Goal: Transaction & Acquisition: Purchase product/service

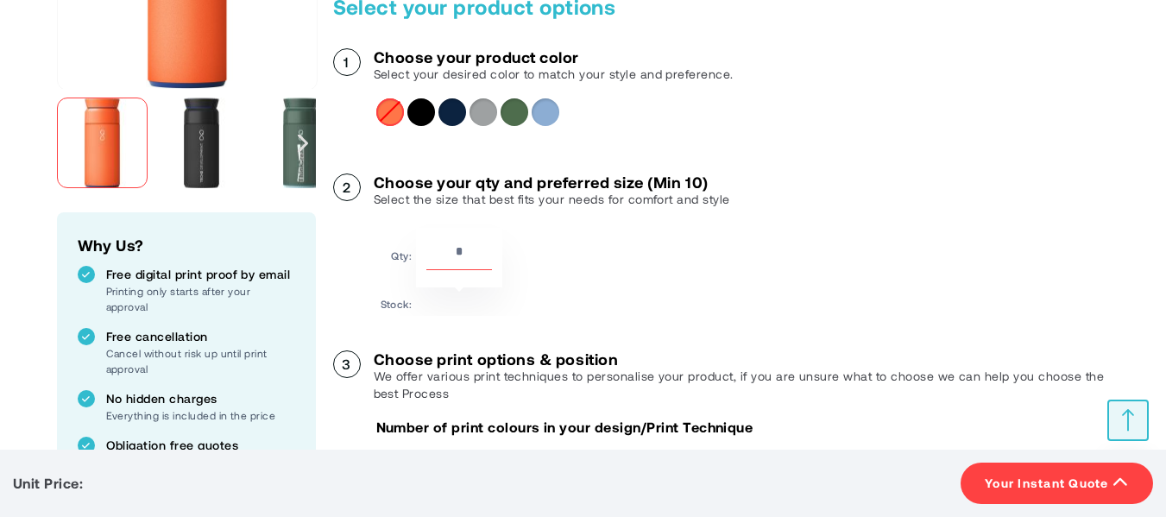
scroll to position [359, 0]
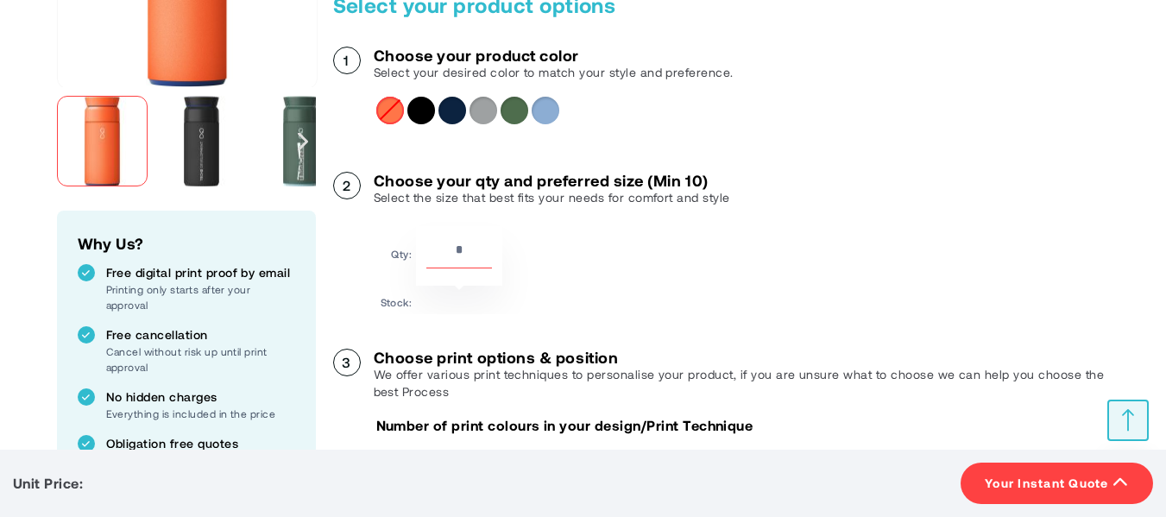
click at [300, 168] on div "Next" at bounding box center [303, 141] width 26 height 108
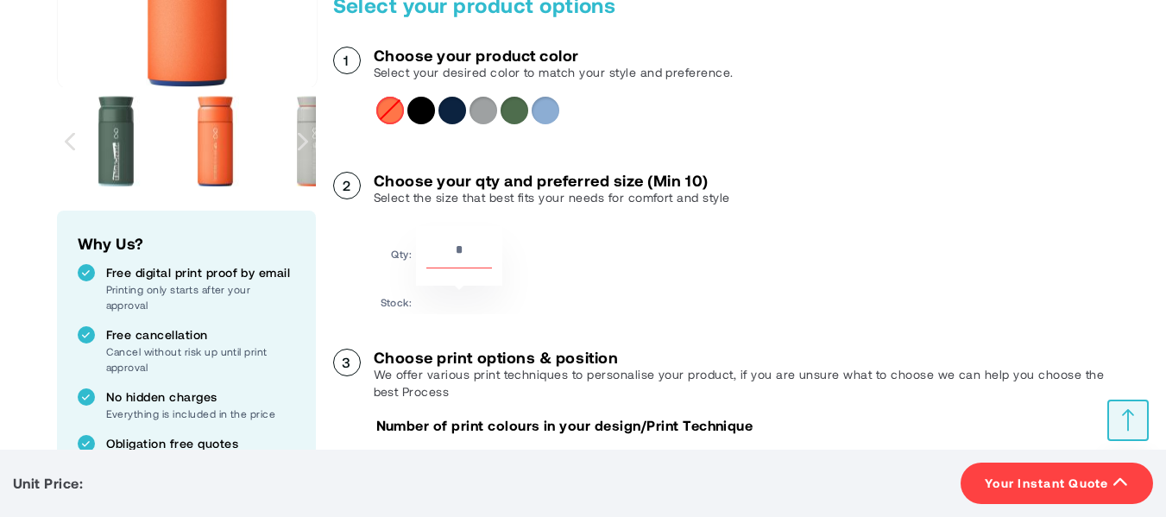
click at [104, 146] on img "Ocean Bottle 350 ml brew flask" at bounding box center [116, 141] width 91 height 91
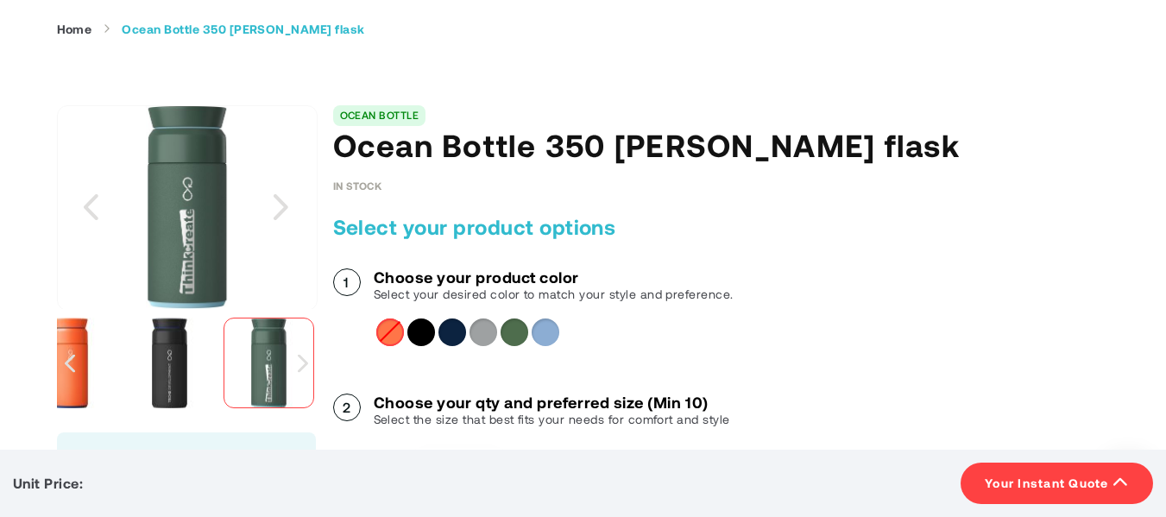
scroll to position [135, 0]
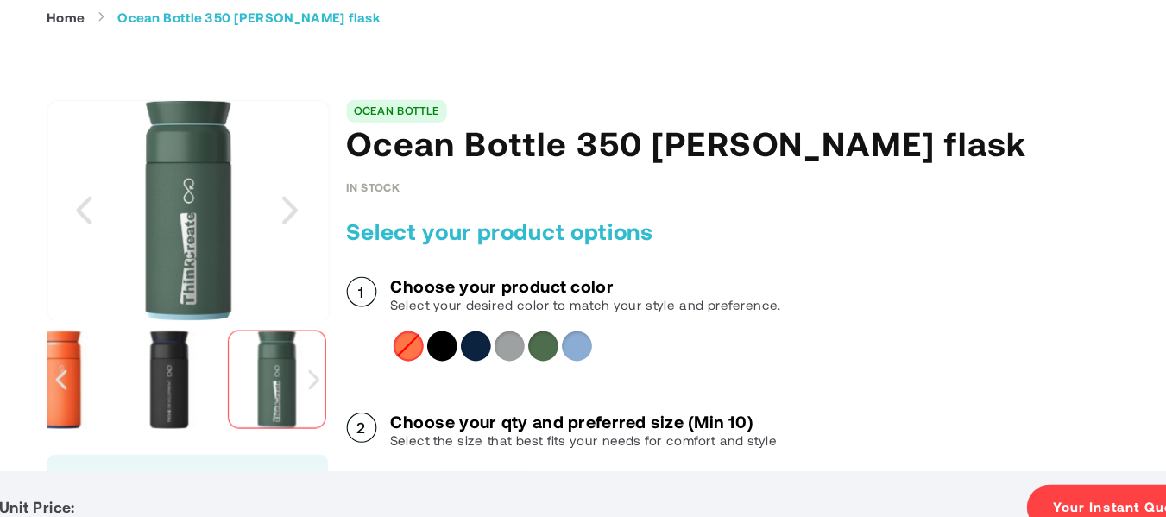
click at [165, 347] on img "Ocean Bottle 350 ml brew flask" at bounding box center [169, 365] width 91 height 91
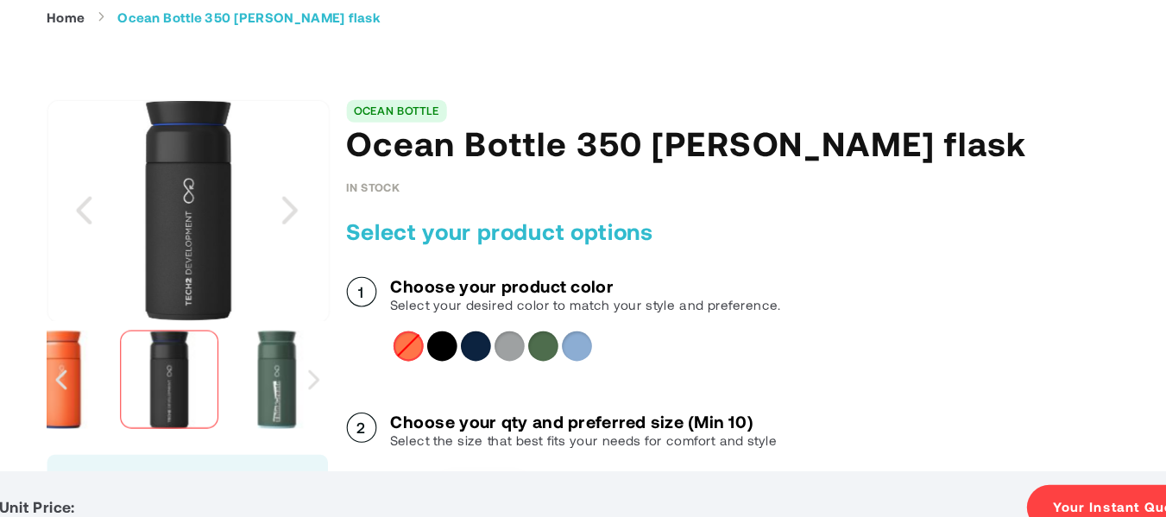
click at [82, 408] on div "Previous" at bounding box center [70, 366] width 26 height 108
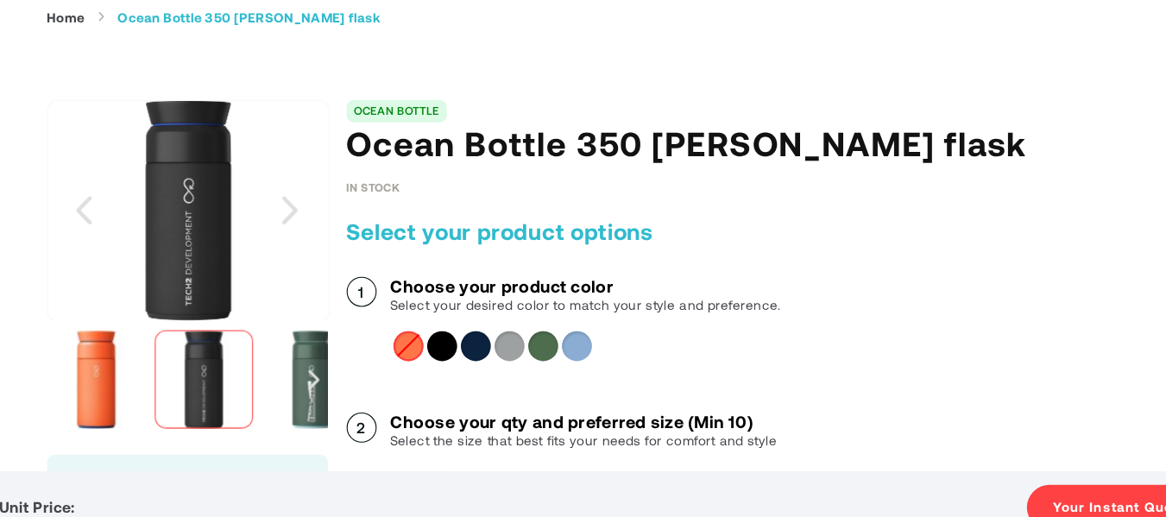
click at [85, 405] on img "Ocean Bottle 350 ml brew flask" at bounding box center [102, 365] width 91 height 91
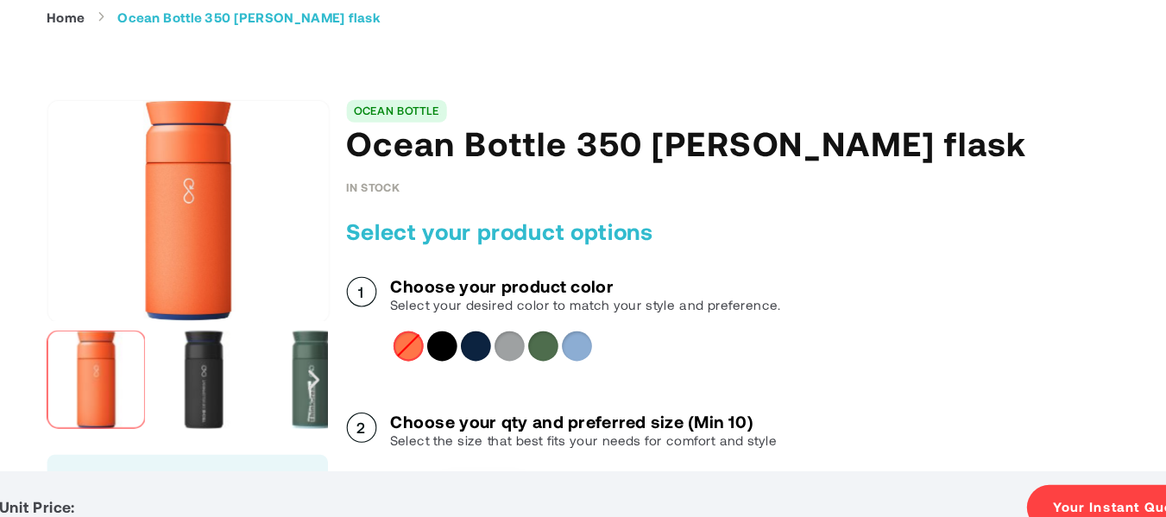
click at [457, 340] on div "Ocean Blue2" at bounding box center [453, 335] width 28 height 28
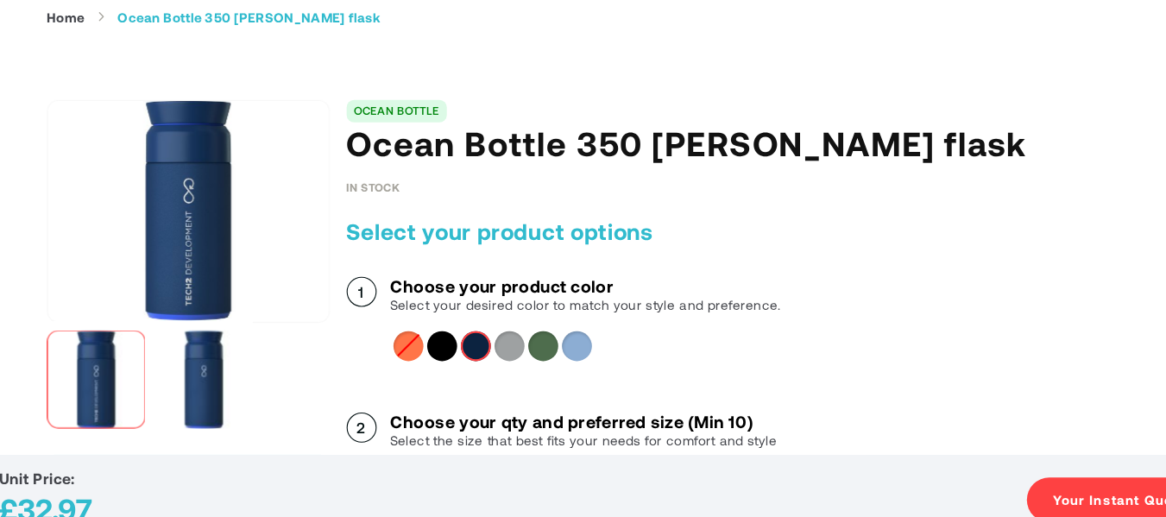
click at [477, 338] on div "Rock Grey" at bounding box center [484, 335] width 28 height 28
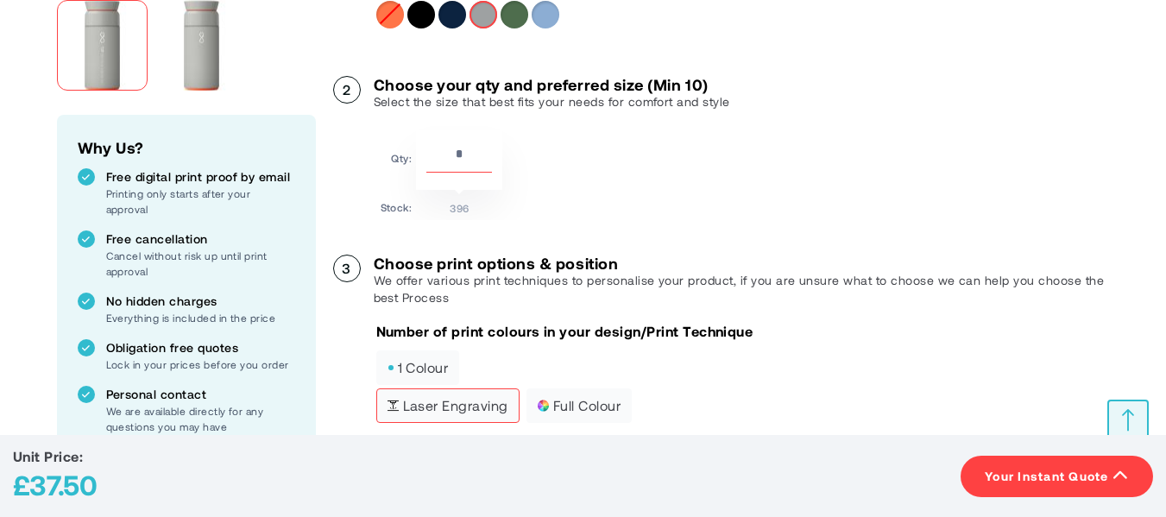
scroll to position [0, 0]
